Goal: Transaction & Acquisition: Book appointment/travel/reservation

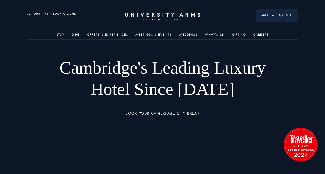
drag, startPoint x: 0, startPoint y: 0, endPoint x: 268, endPoint y: 12, distance: 268.2
click at [268, 12] on button "Make a Booking" at bounding box center [277, 15] width 42 height 12
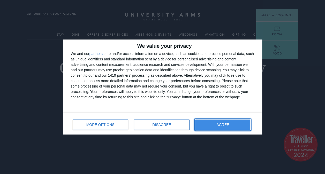
click at [217, 123] on button "AGREE" at bounding box center [222, 125] width 55 height 10
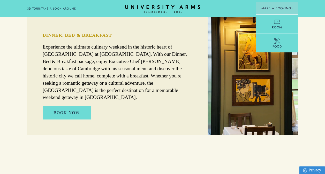
scroll to position [336, 0]
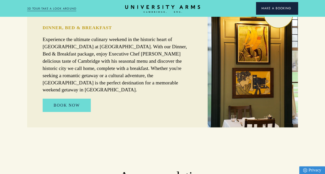
click at [283, 9] on span "Make a Booking" at bounding box center [277, 8] width 32 height 5
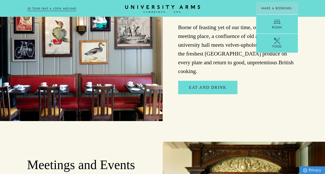
scroll to position [930, 0]
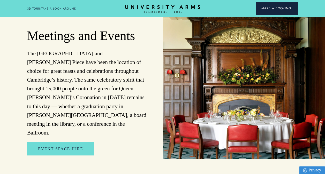
click at [273, 7] on span "Make a Booking" at bounding box center [277, 8] width 32 height 5
click at [291, 7] on img at bounding box center [292, 8] width 2 height 2
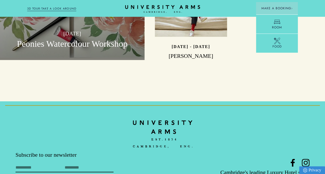
scroll to position [1391, 0]
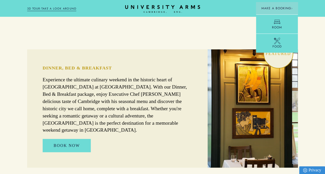
scroll to position [332, 0]
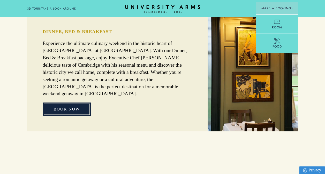
click at [63, 103] on link "Book Now" at bounding box center [67, 109] width 48 height 13
